Goal: Information Seeking & Learning: Understand process/instructions

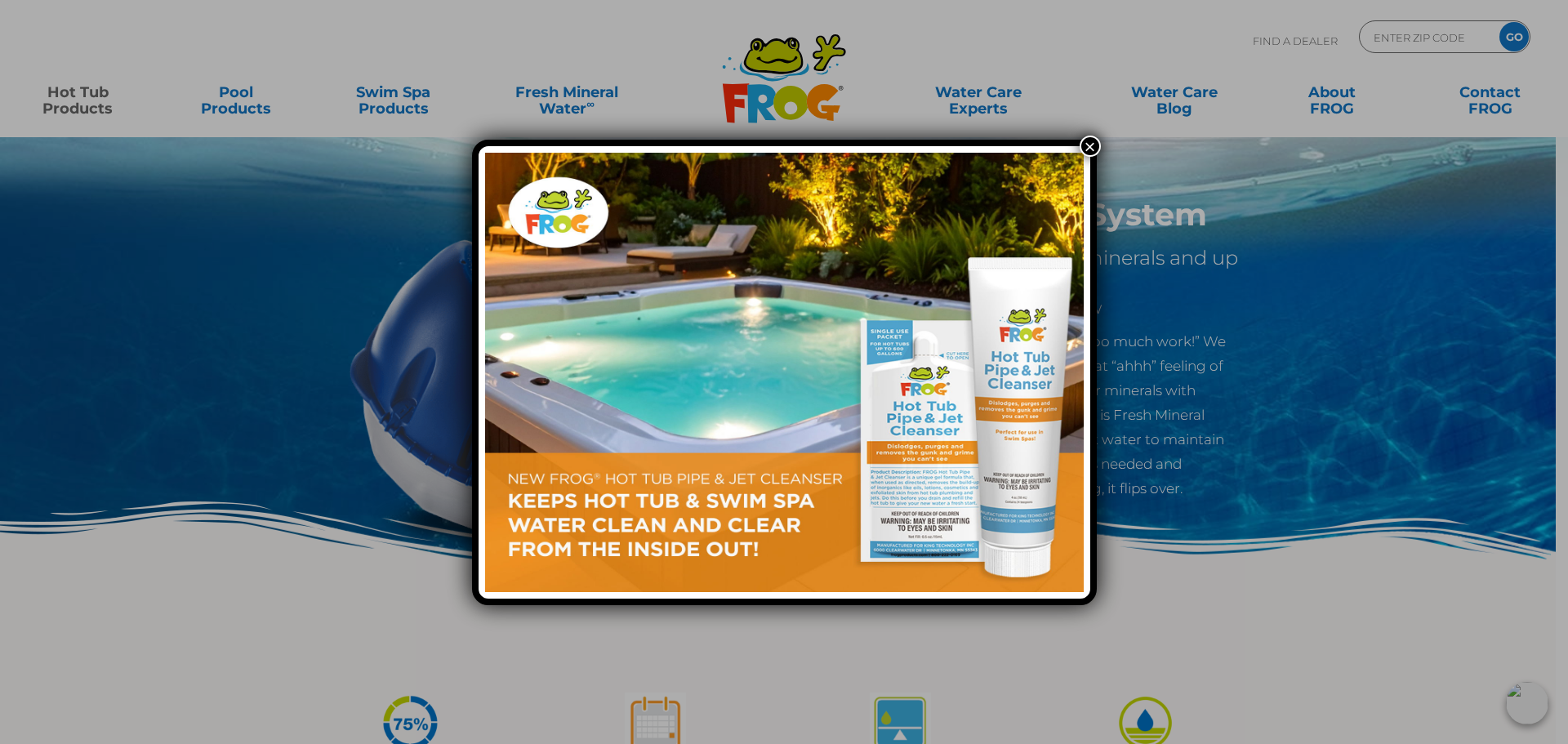
click at [1089, 147] on button "×" at bounding box center [1090, 145] width 21 height 21
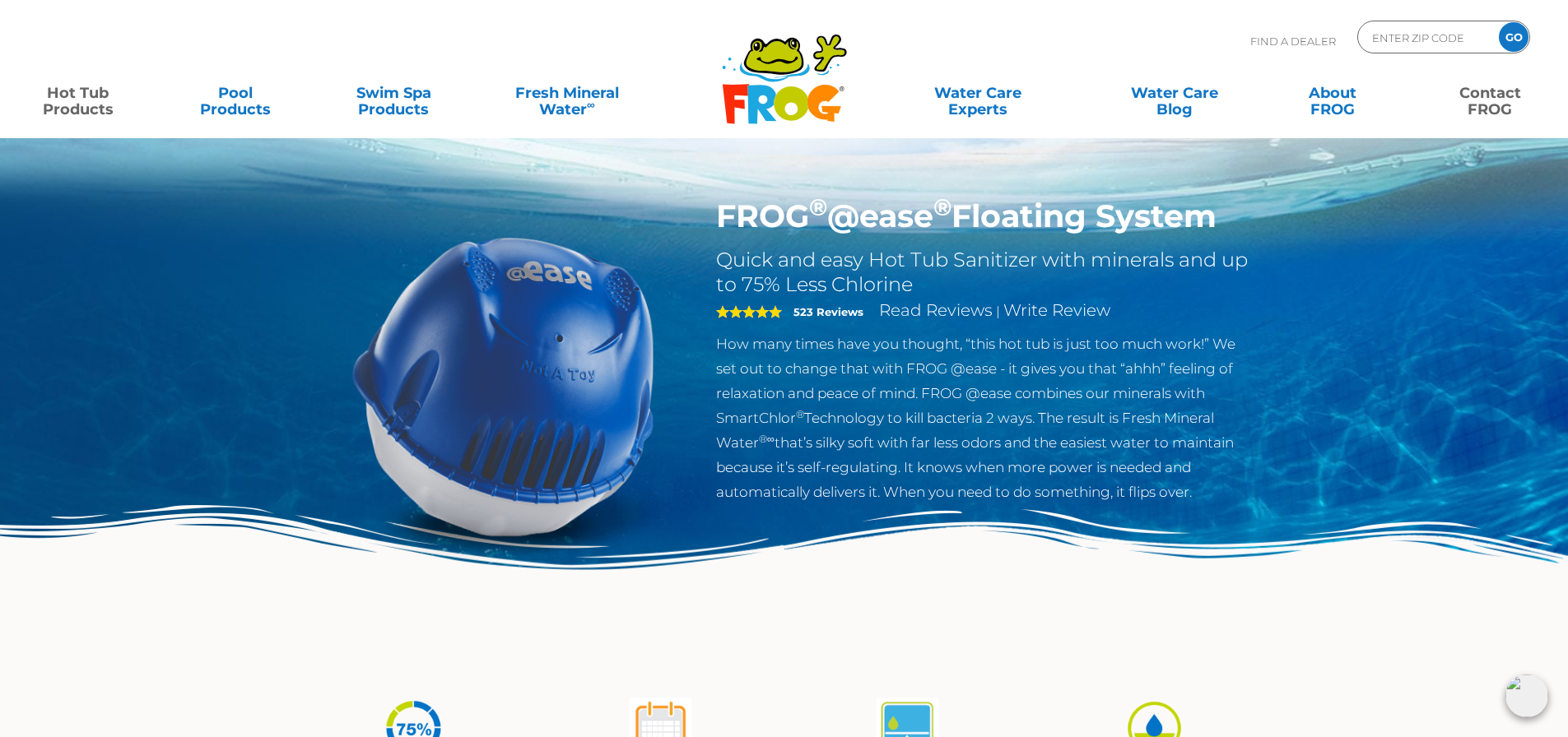
click at [1484, 104] on link "Contact FROG" at bounding box center [1489, 93] width 123 height 33
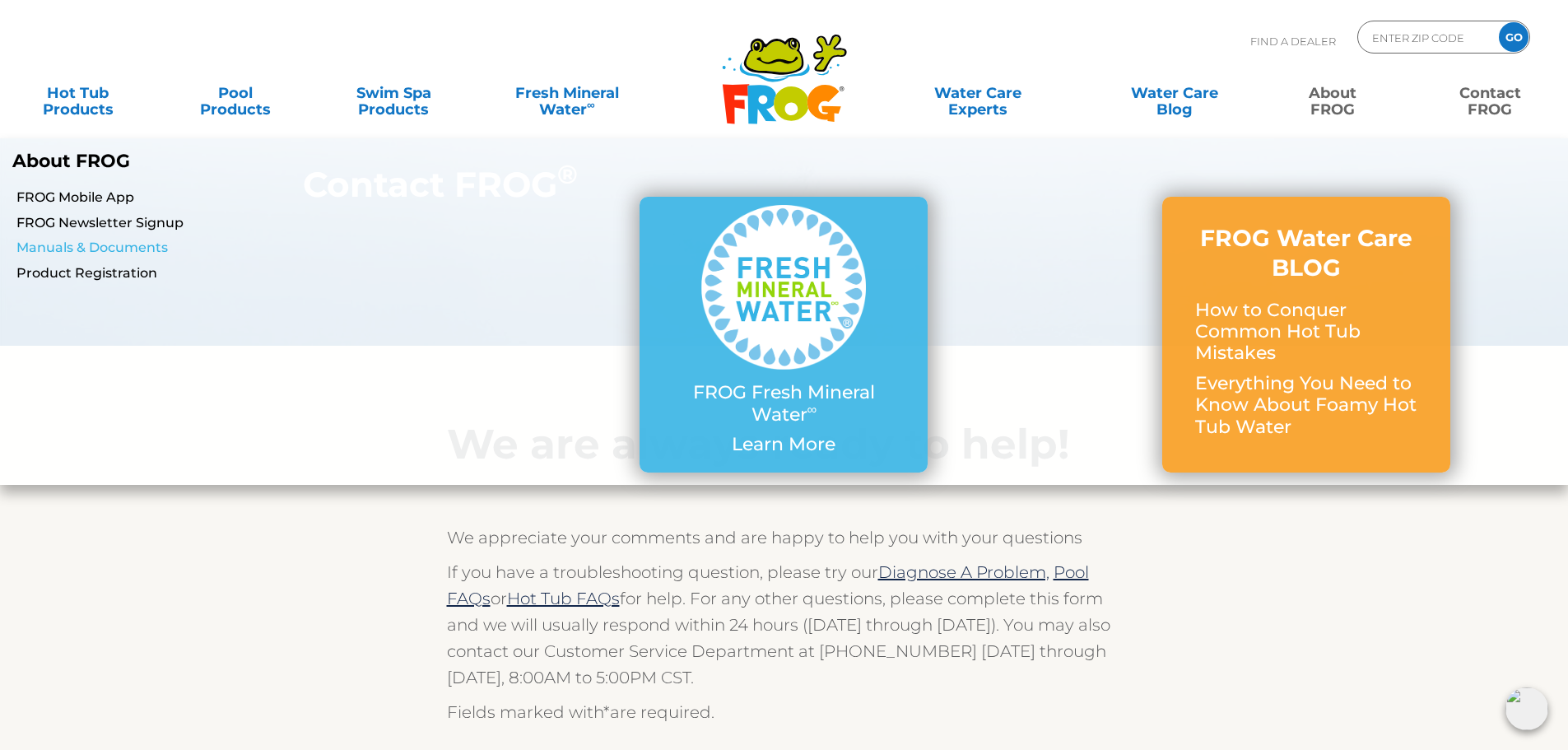
click at [103, 246] on link "Manuals & Documents" at bounding box center [270, 248] width 507 height 18
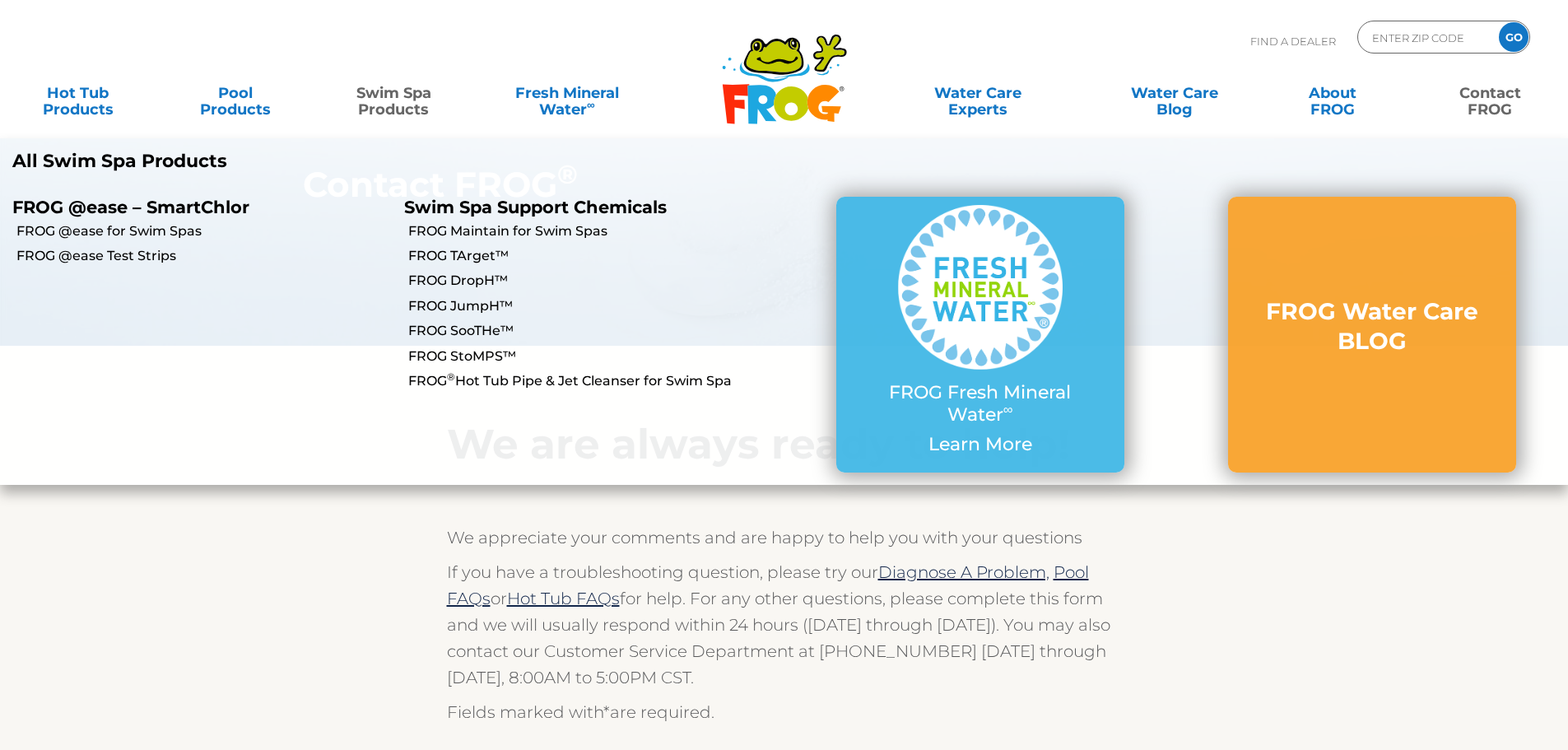
click at [394, 102] on link "Swim Spa Products" at bounding box center [394, 93] width 123 height 33
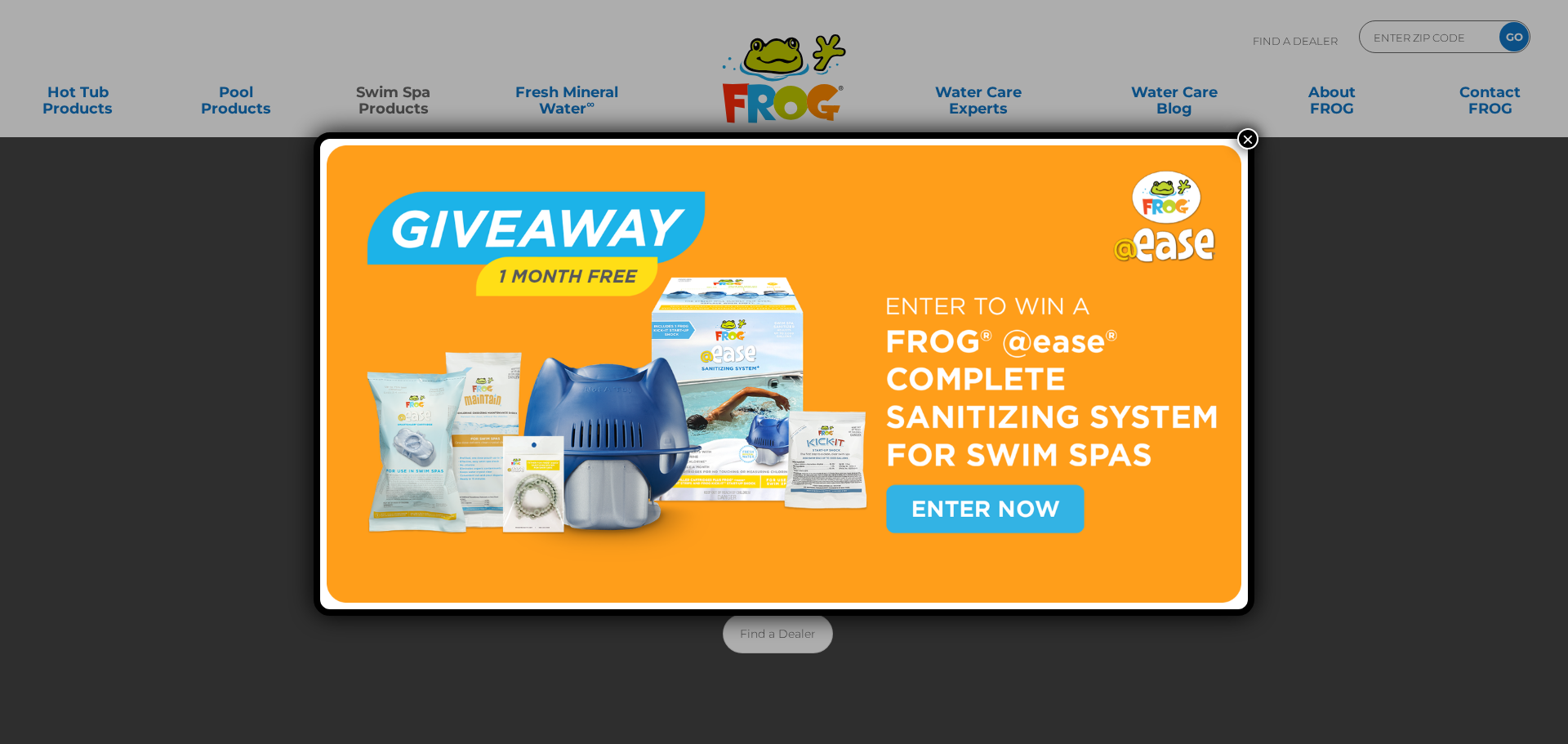
click at [1242, 138] on button "×" at bounding box center [1248, 138] width 21 height 21
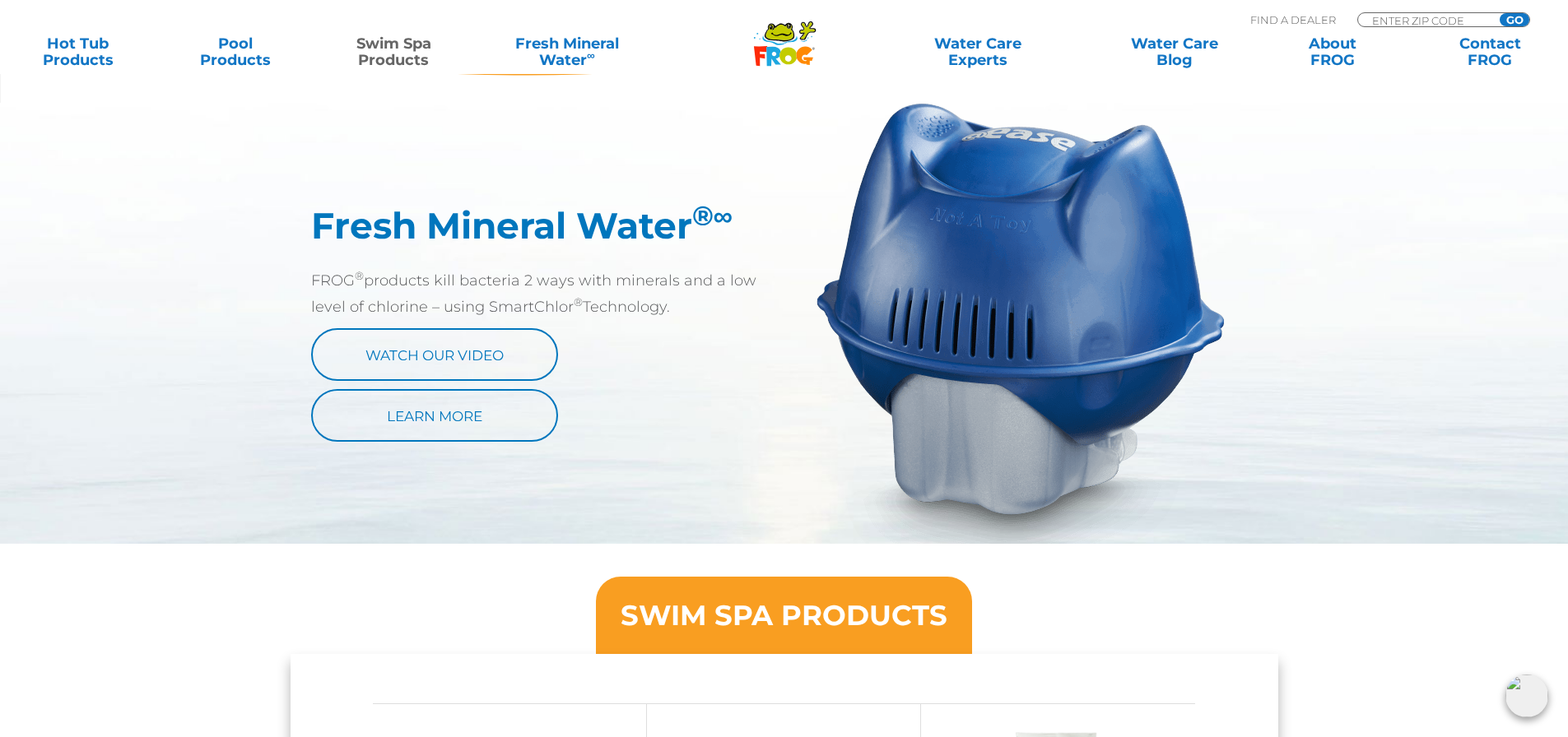
scroll to position [753, 0]
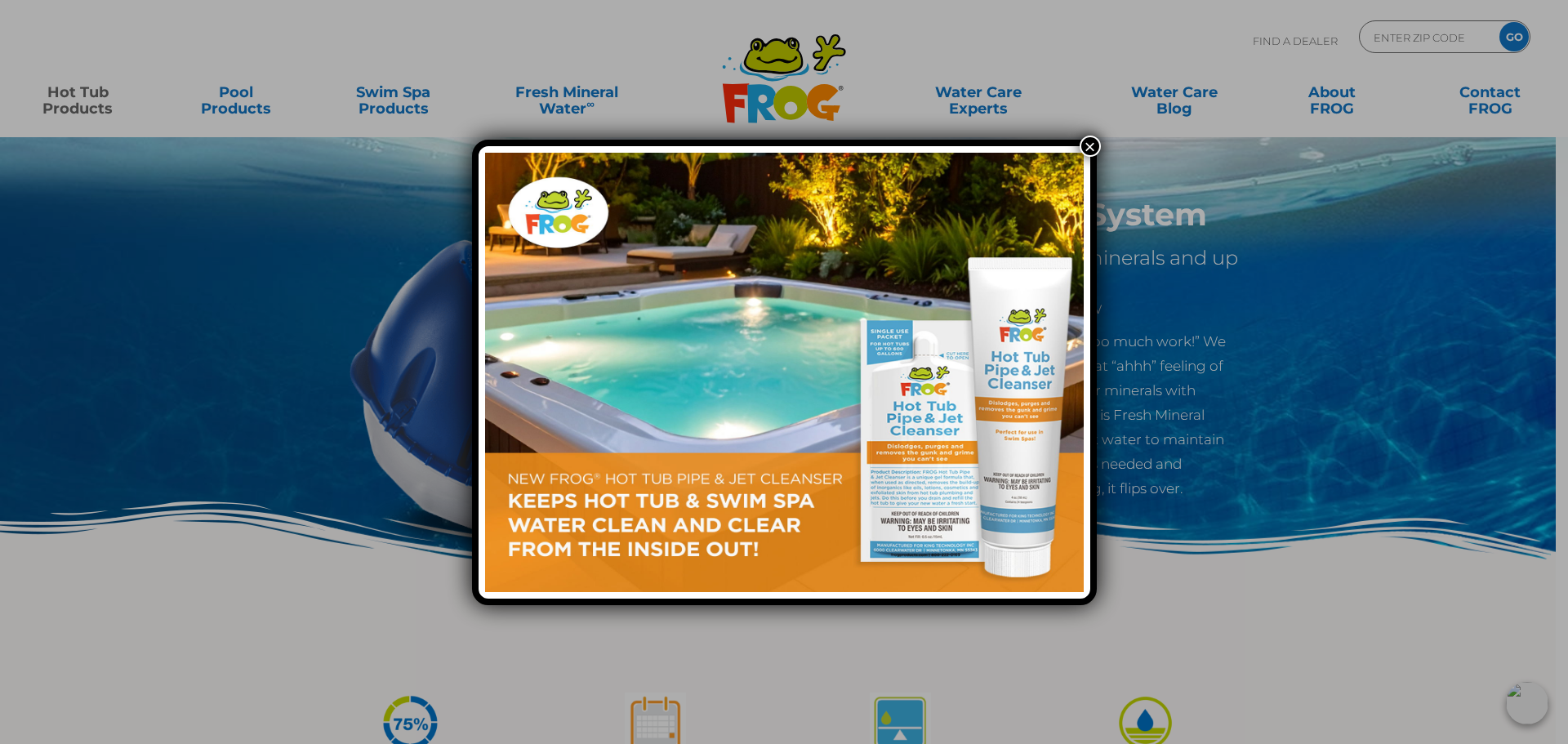
click at [1089, 142] on button "×" at bounding box center [1090, 145] width 21 height 21
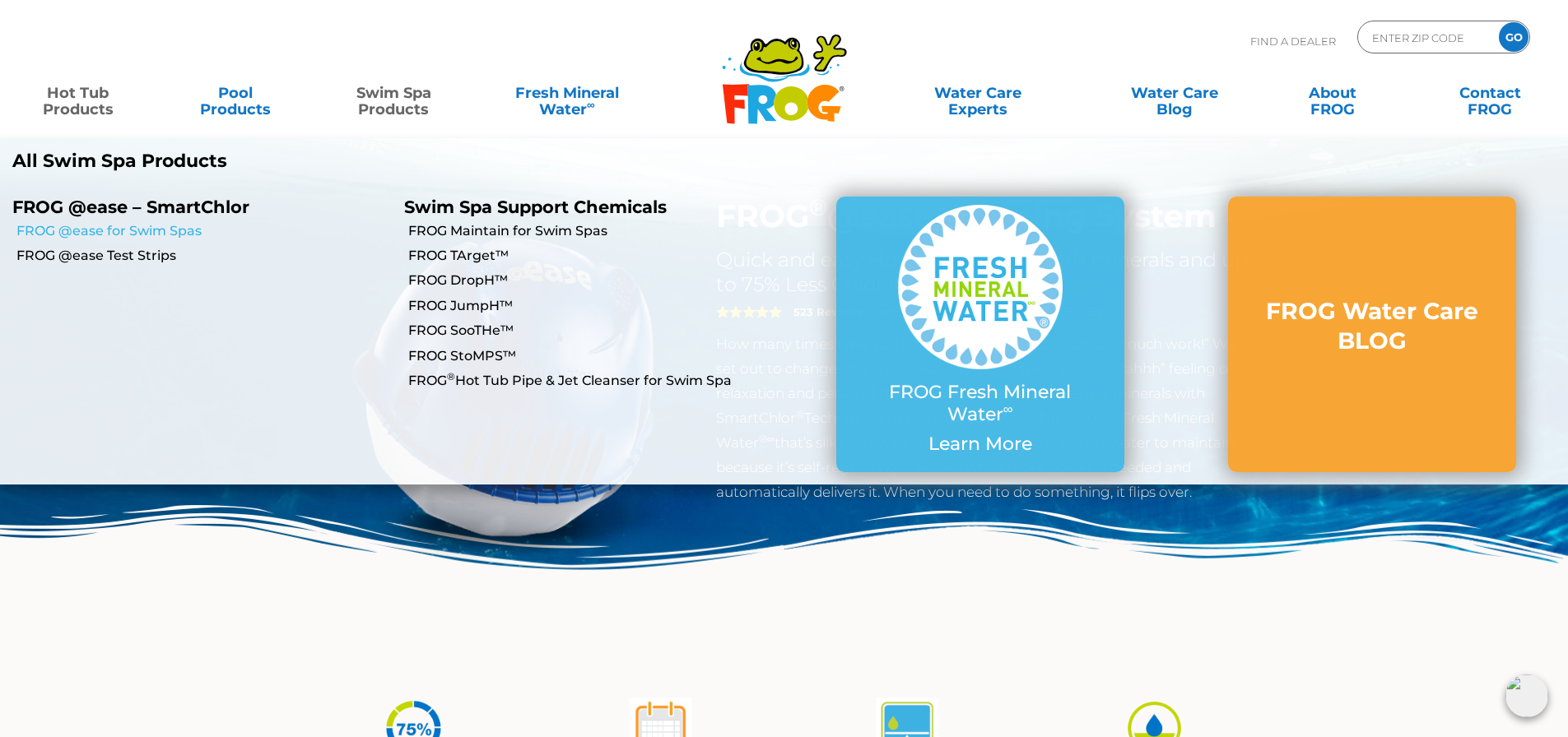
click at [109, 229] on link "FROG @ease for Swim Spas" at bounding box center [204, 231] width 375 height 18
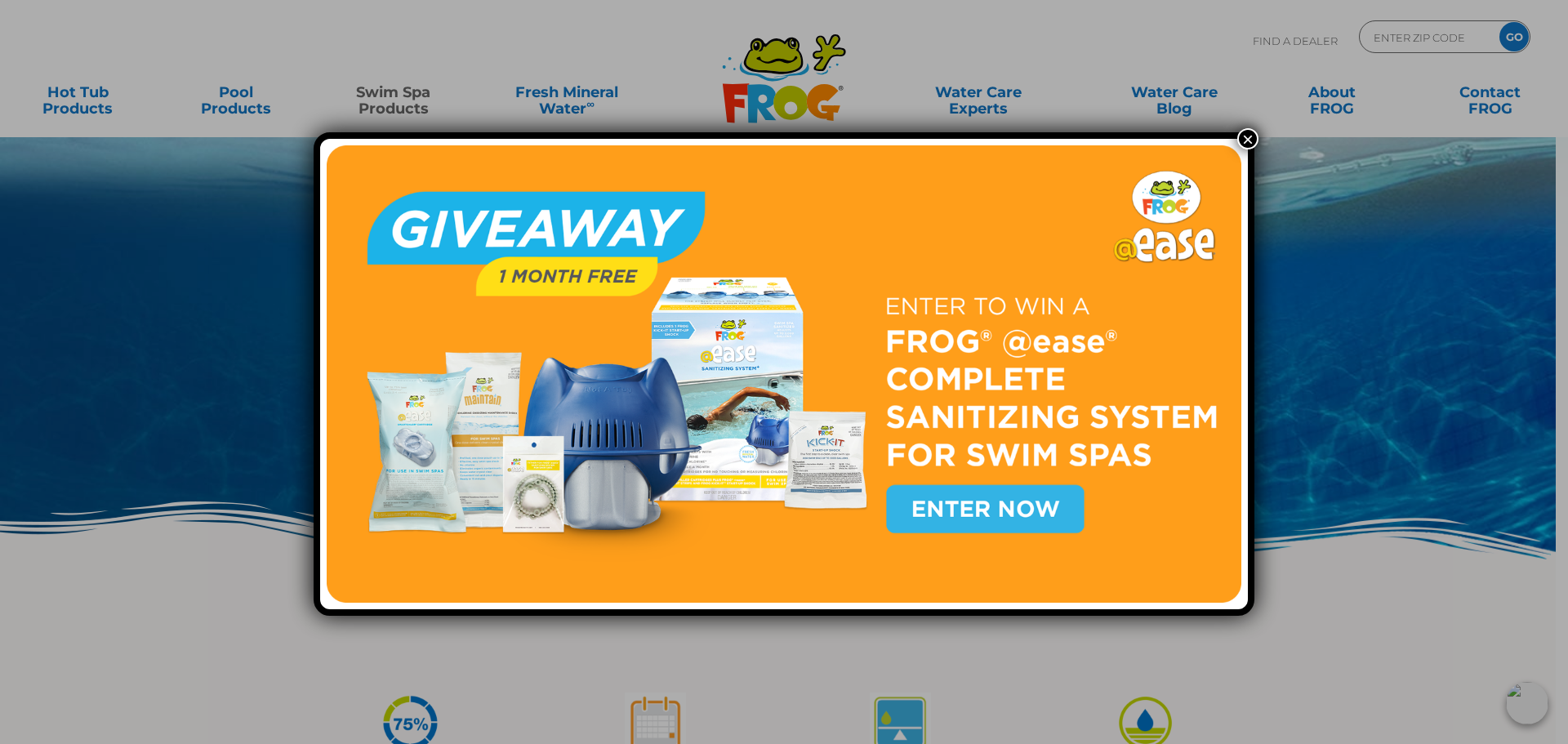
click at [1240, 140] on button "×" at bounding box center [1248, 138] width 21 height 21
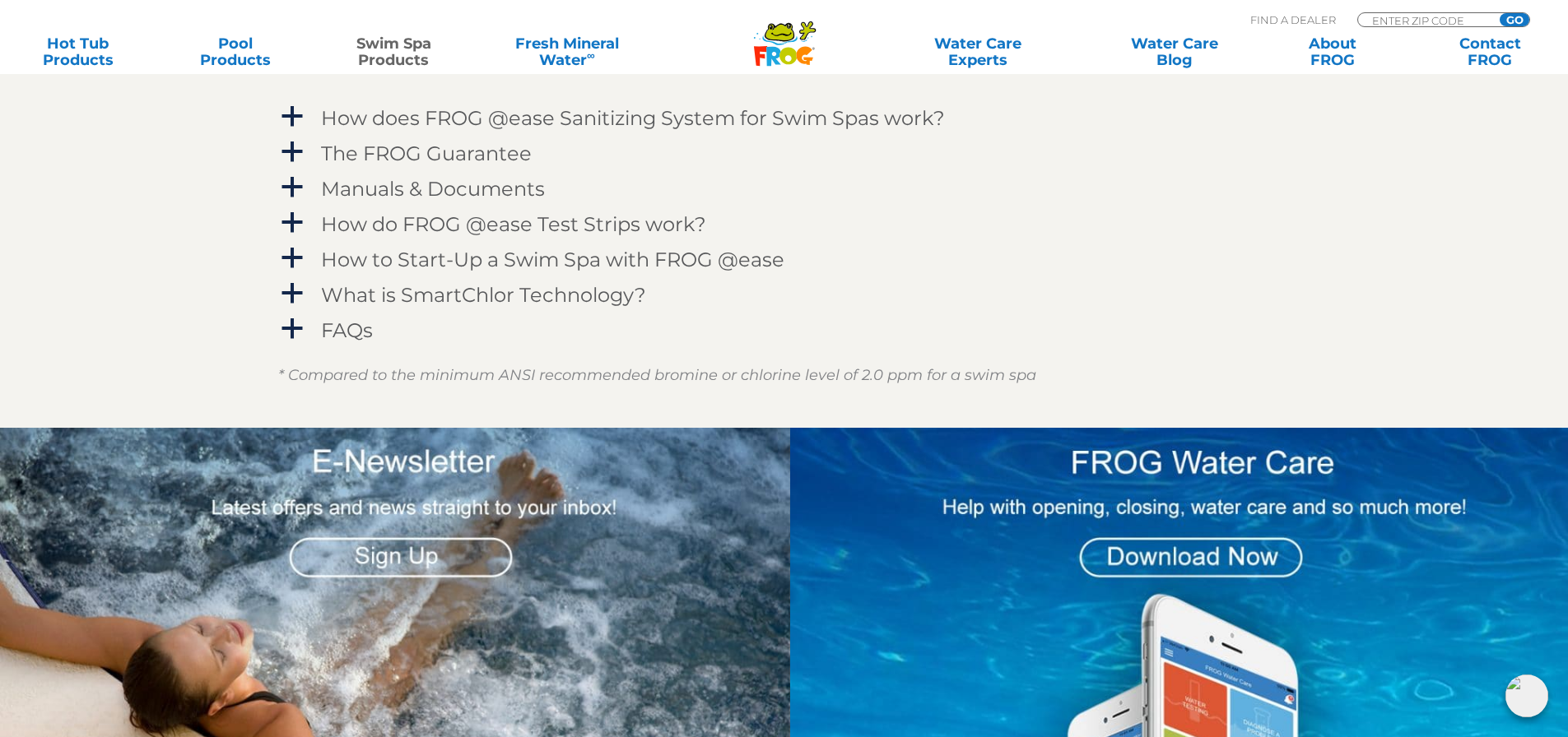
scroll to position [2268, 0]
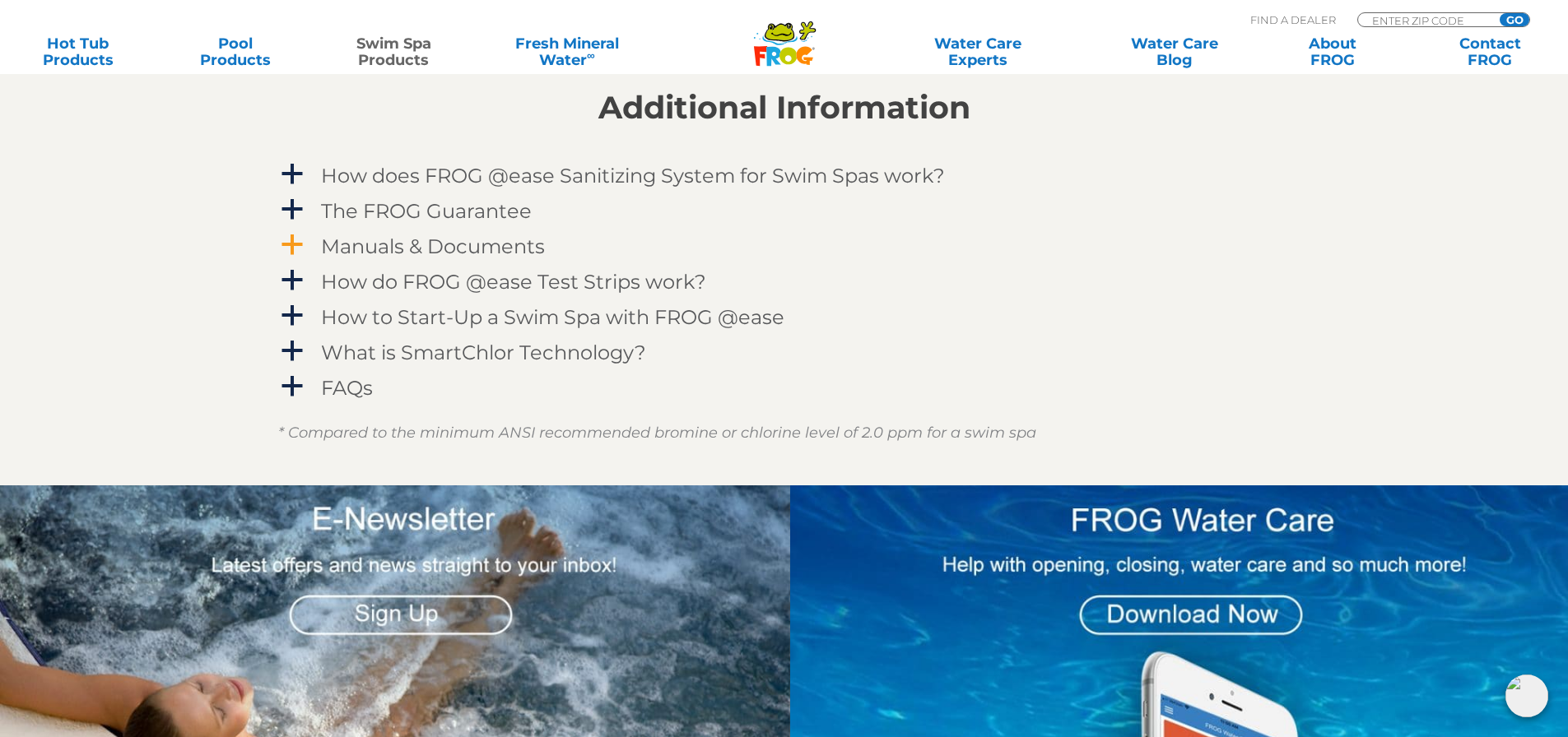
click at [297, 241] on span "a" at bounding box center [292, 245] width 25 height 25
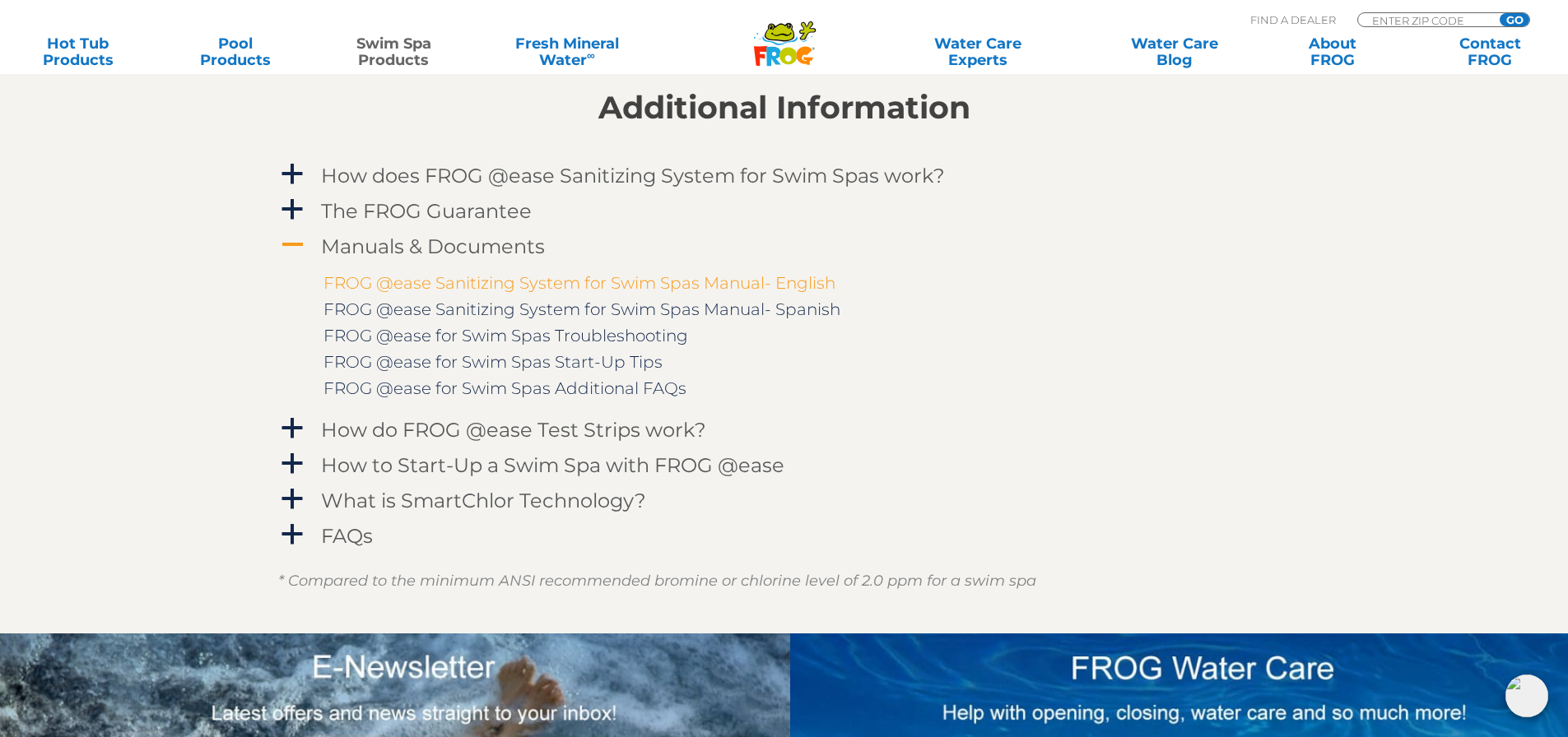
click at [432, 281] on link "FROG @ease Sanitizing System for Swim Spas Manual- English" at bounding box center [580, 283] width 512 height 20
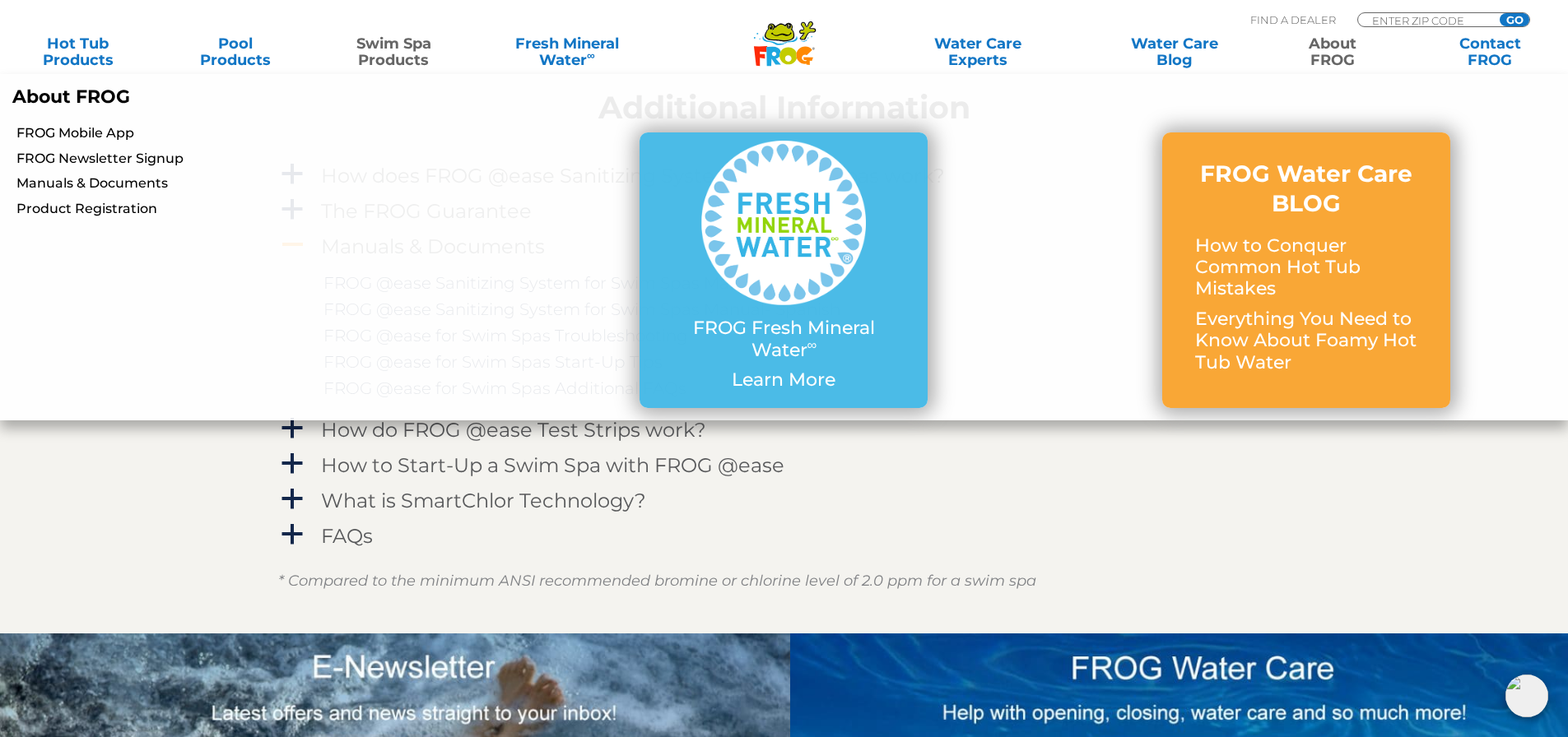
click at [1319, 56] on link "About FROG" at bounding box center [1332, 52] width 123 height 33
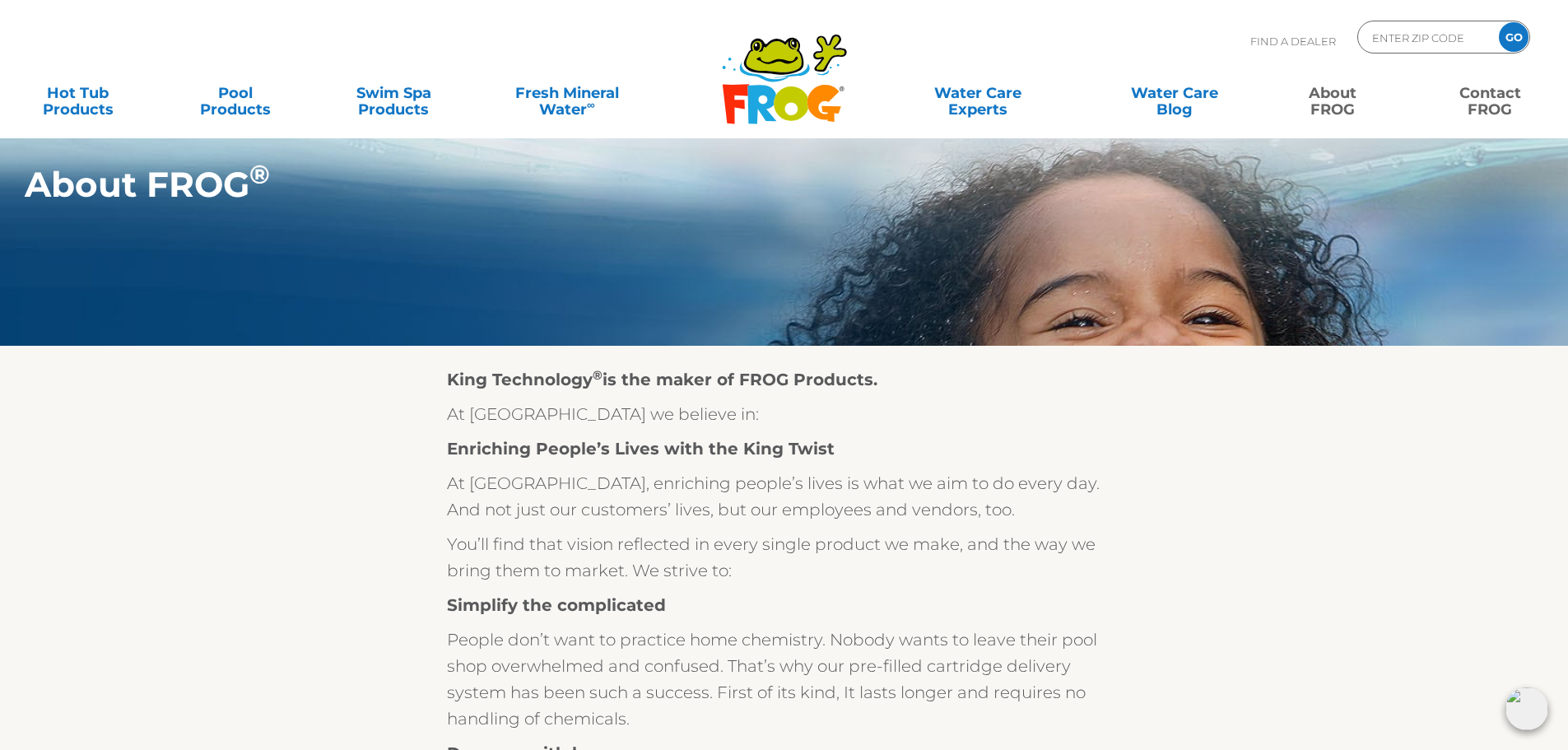
click at [1481, 98] on link "Contact FROG" at bounding box center [1489, 93] width 123 height 33
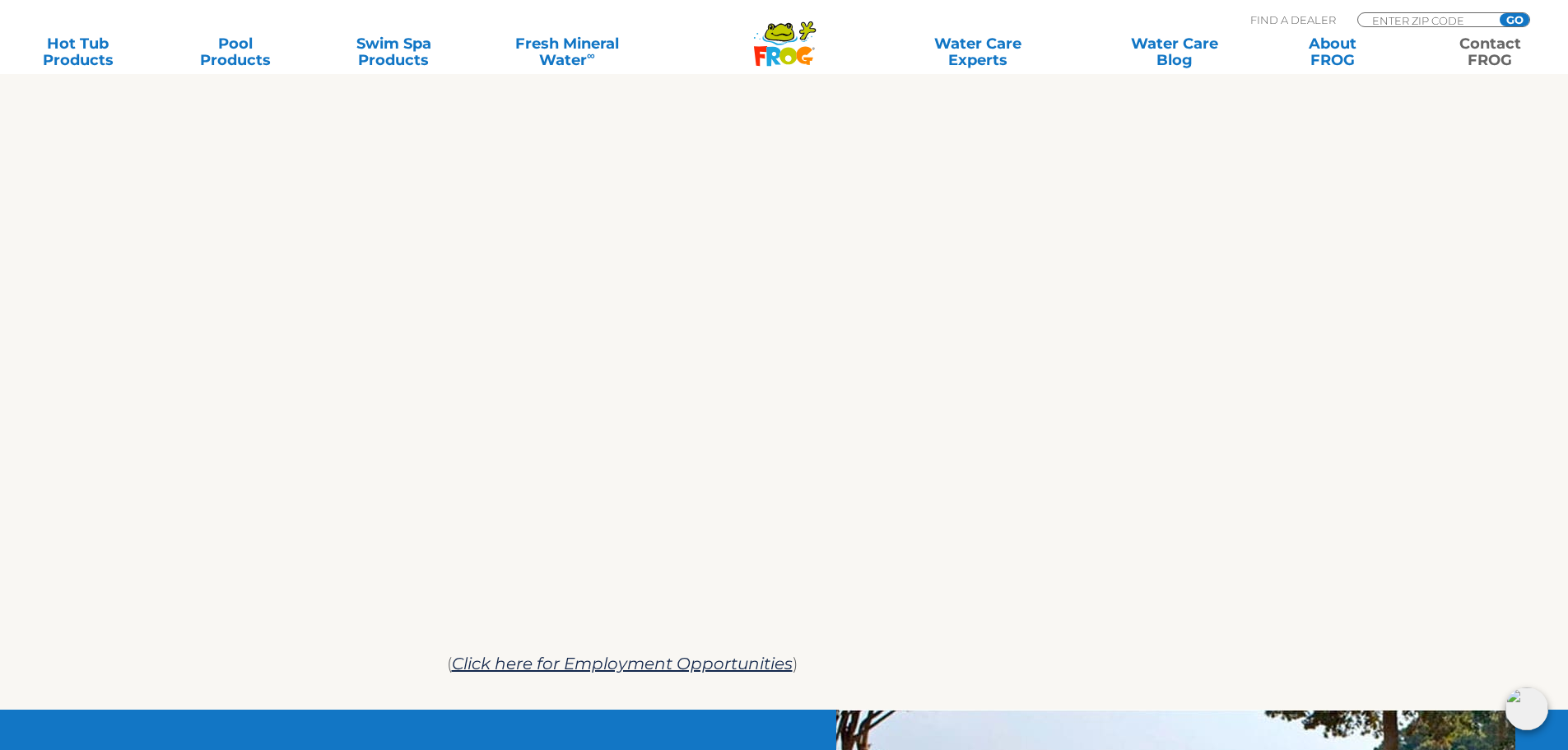
scroll to position [822, 0]
